Goal: Transaction & Acquisition: Purchase product/service

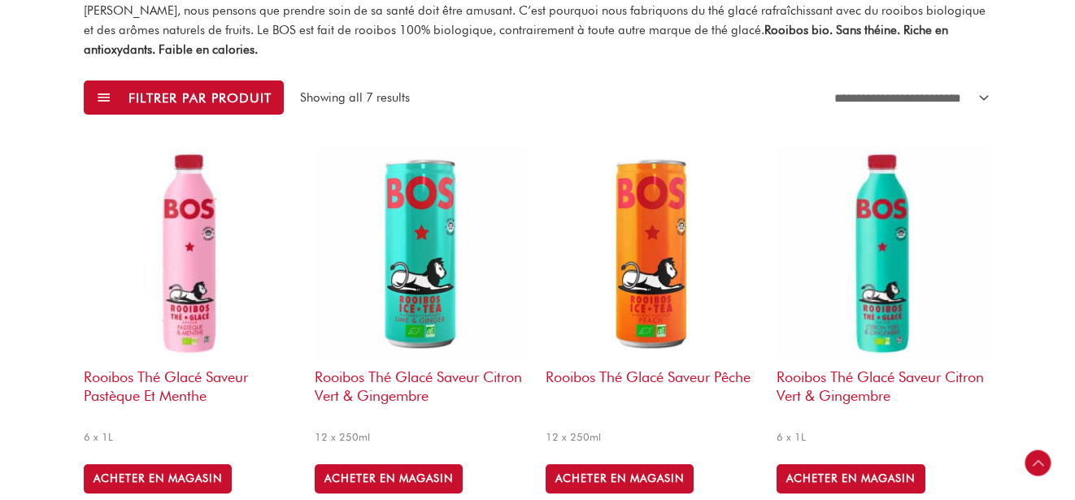
scroll to position [546, 0]
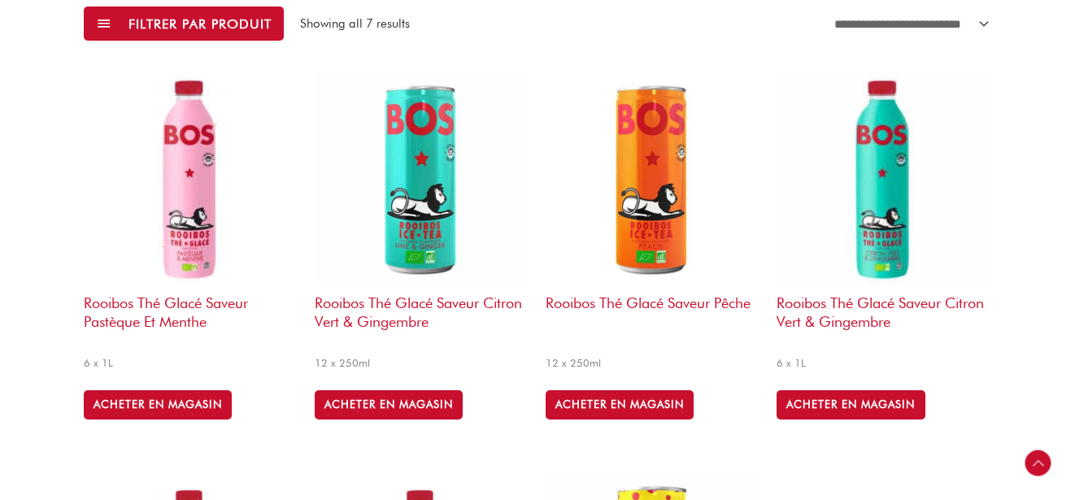
click at [194, 247] on img at bounding box center [191, 179] width 215 height 215
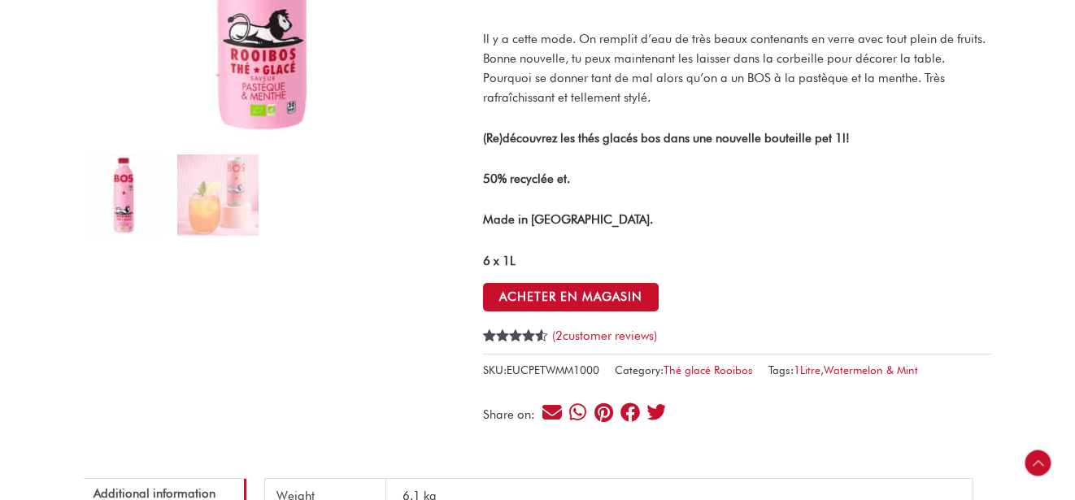
scroll to position [376, 0]
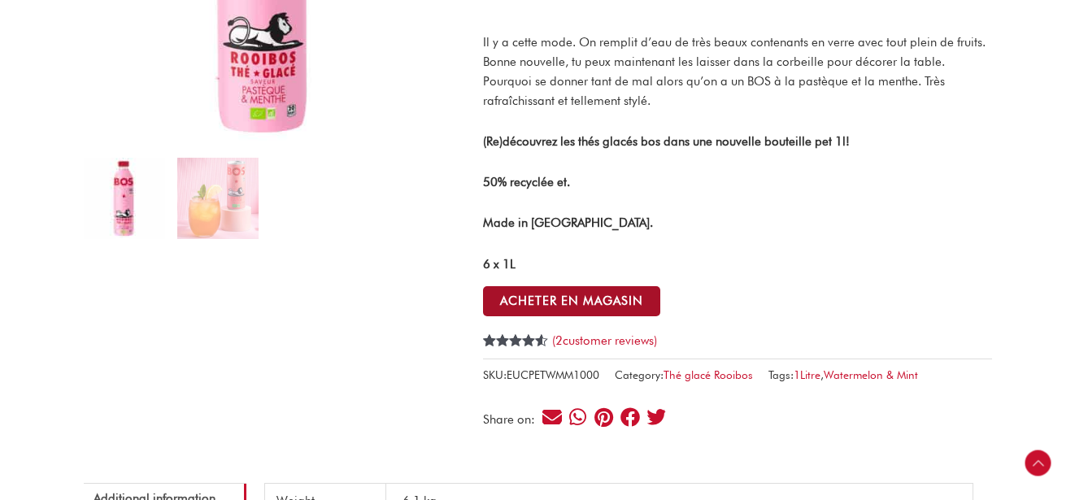
click at [567, 299] on button "ACHETER EN MAGASIN" at bounding box center [571, 301] width 177 height 30
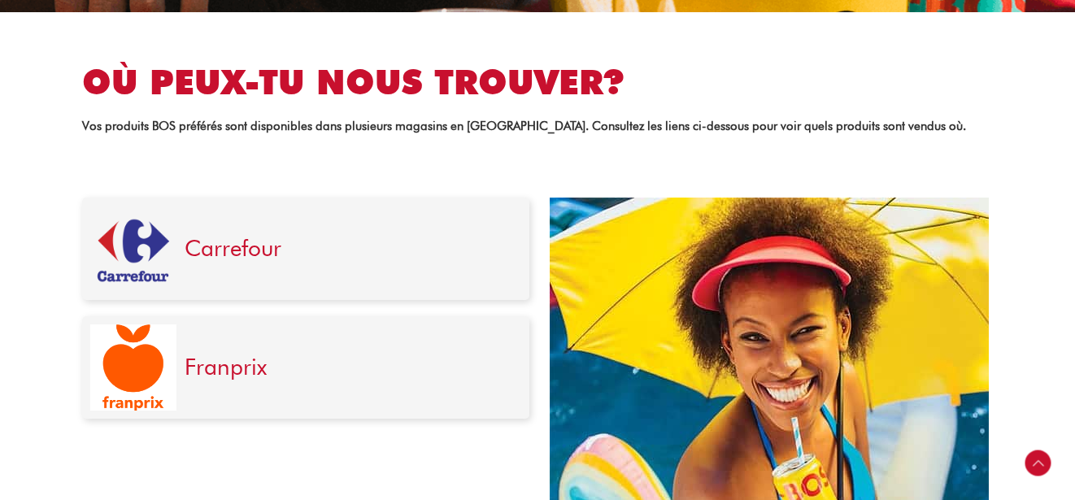
scroll to position [509, 0]
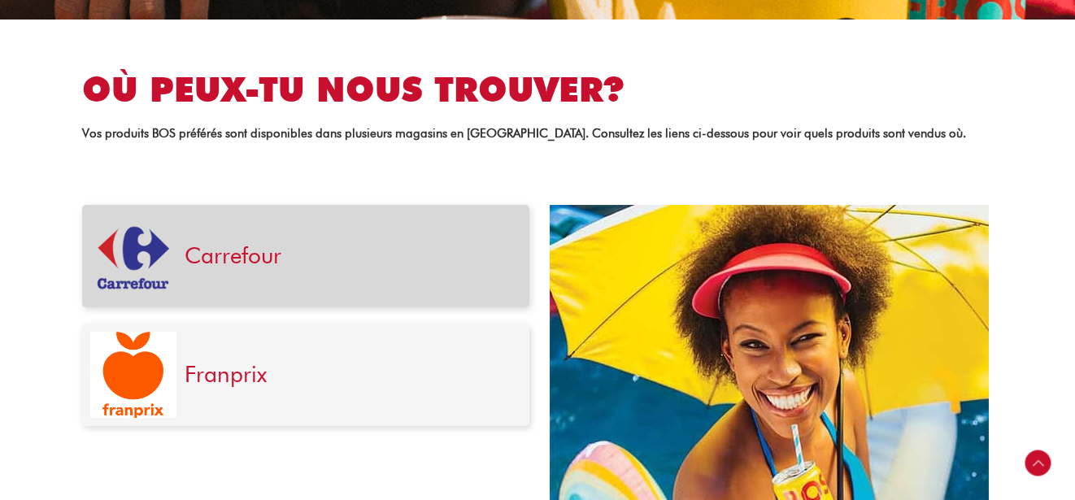
click at [287, 245] on h3 "Carrefour" at bounding box center [349, 256] width 328 height 28
click at [243, 260] on link "Carrefour" at bounding box center [233, 255] width 97 height 28
